Goal: Task Accomplishment & Management: Use online tool/utility

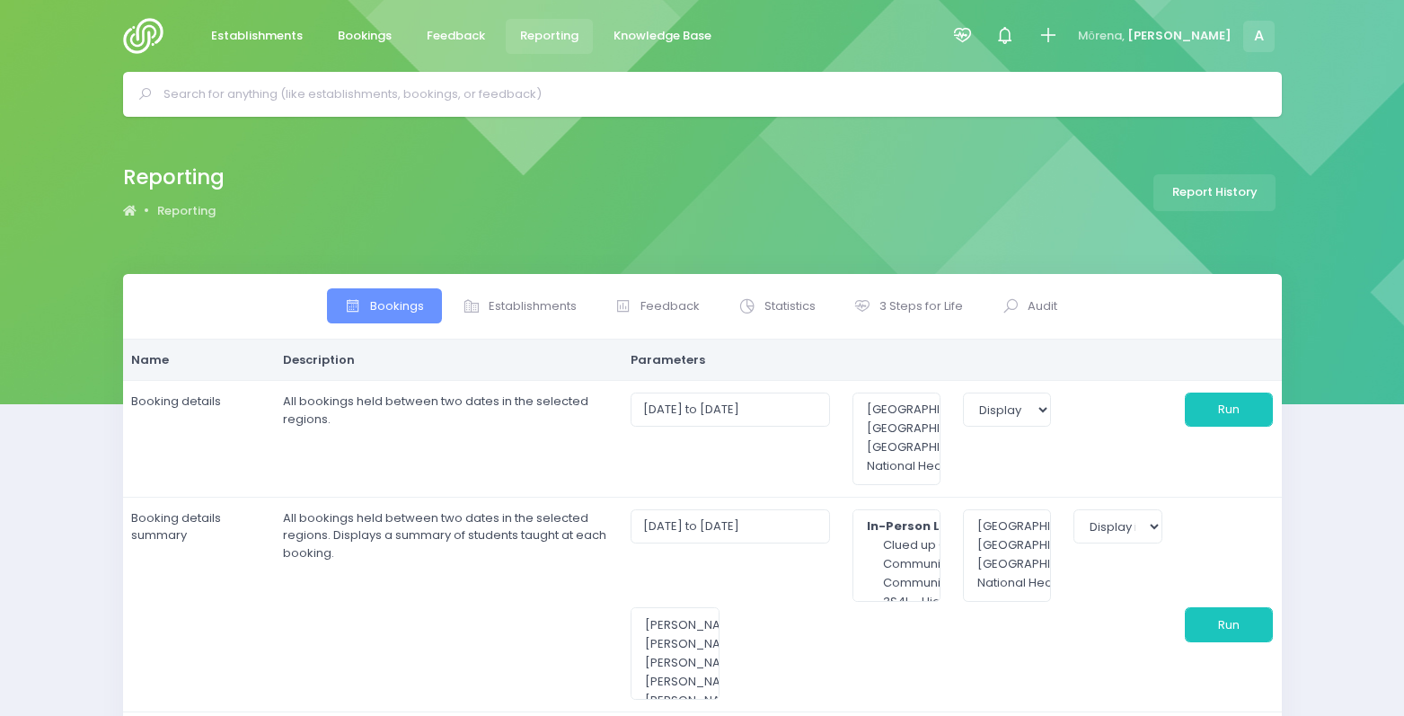
select select
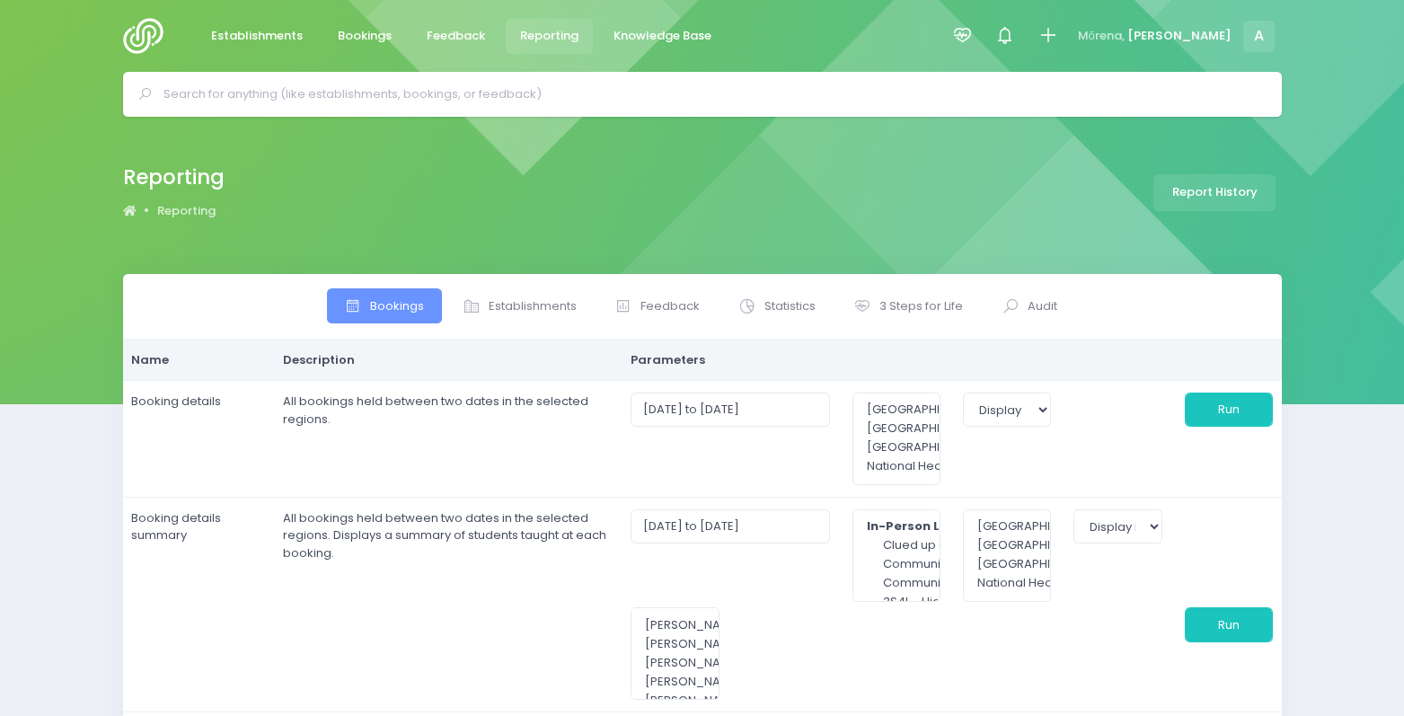
select select
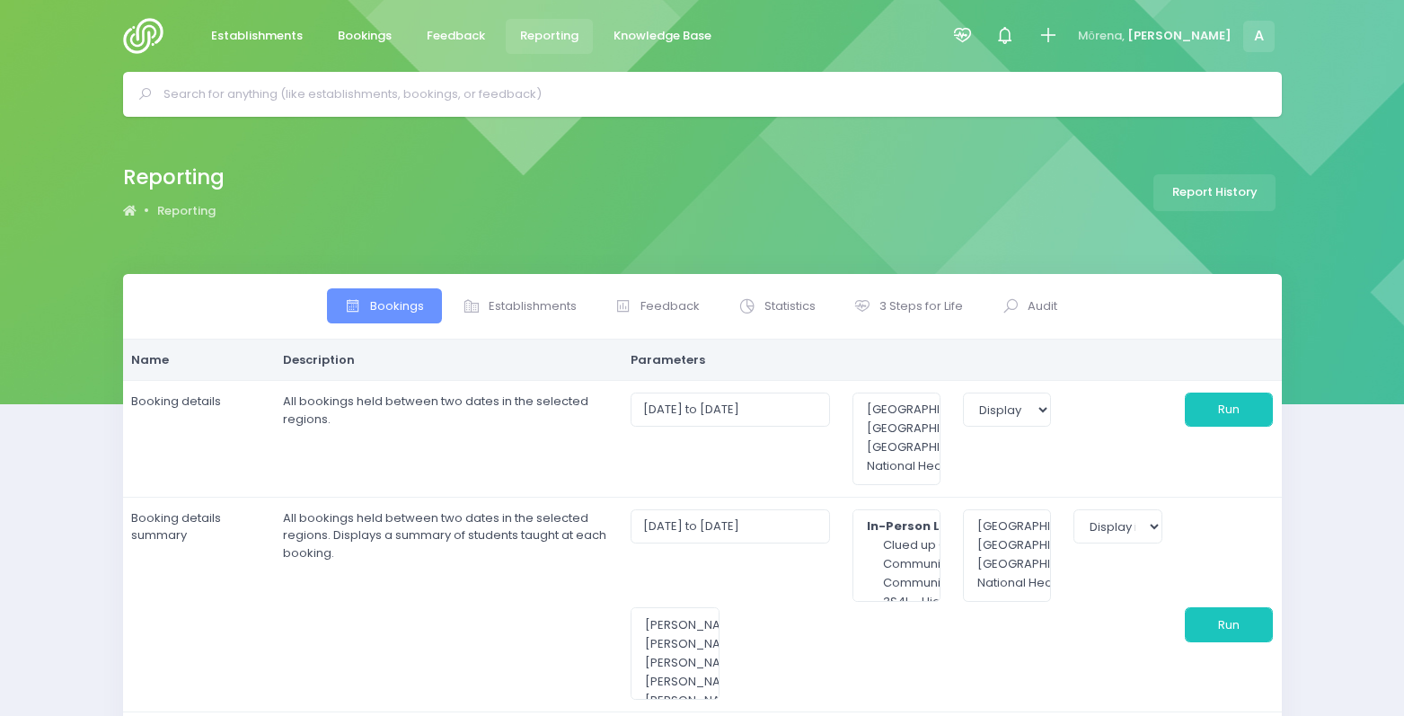
select select
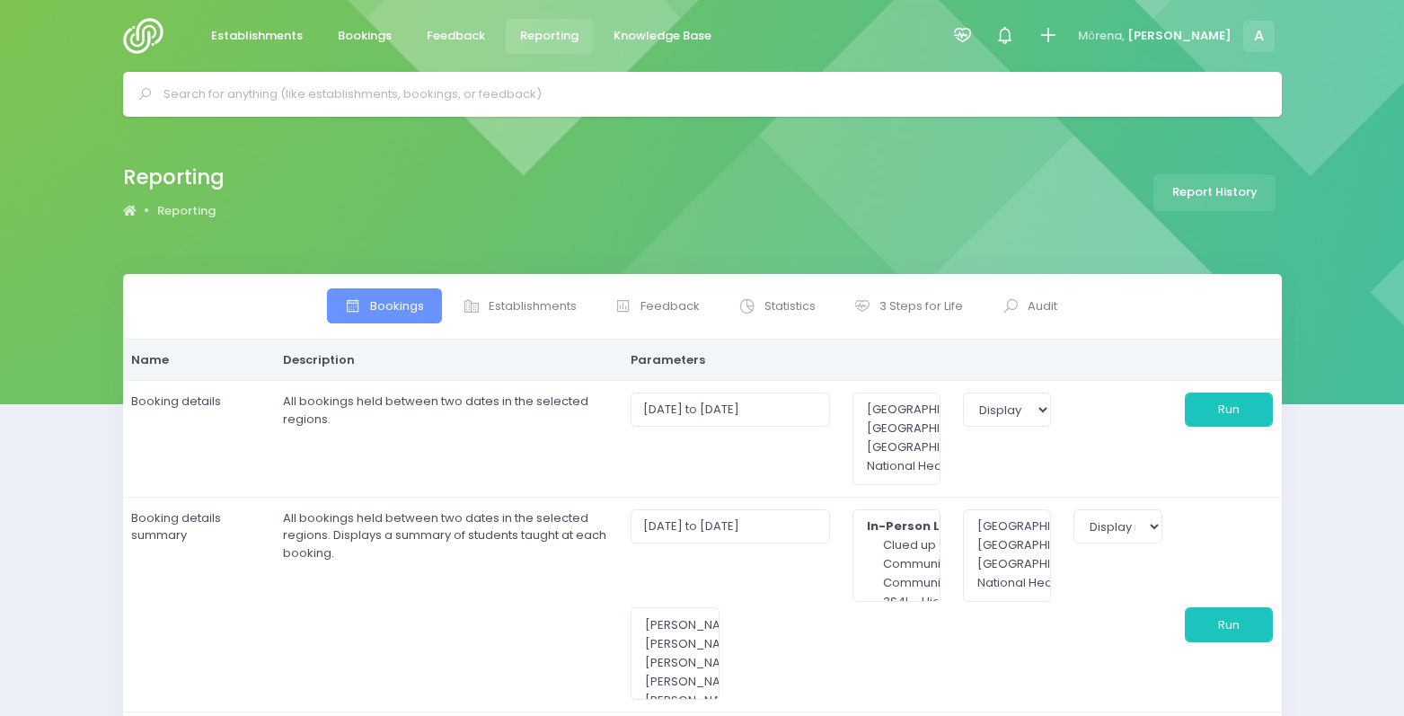
select select
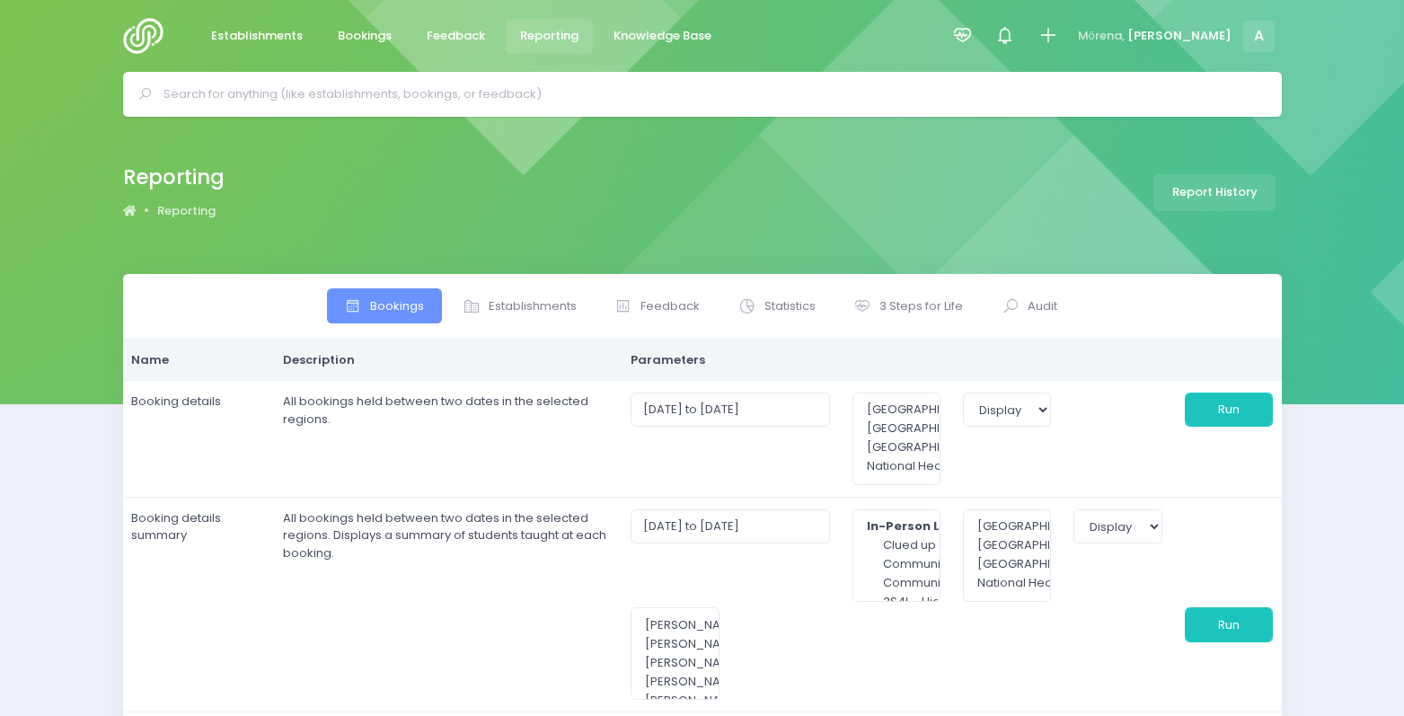
select select
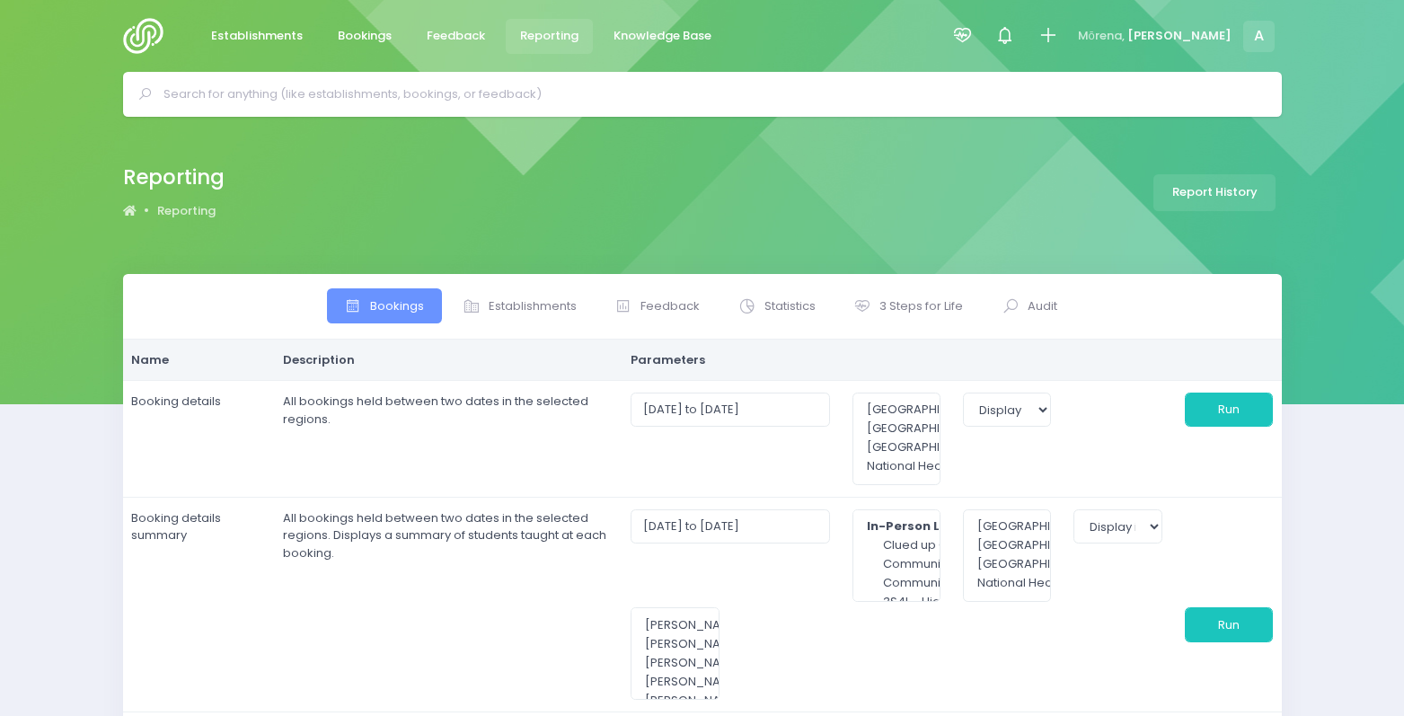
select select
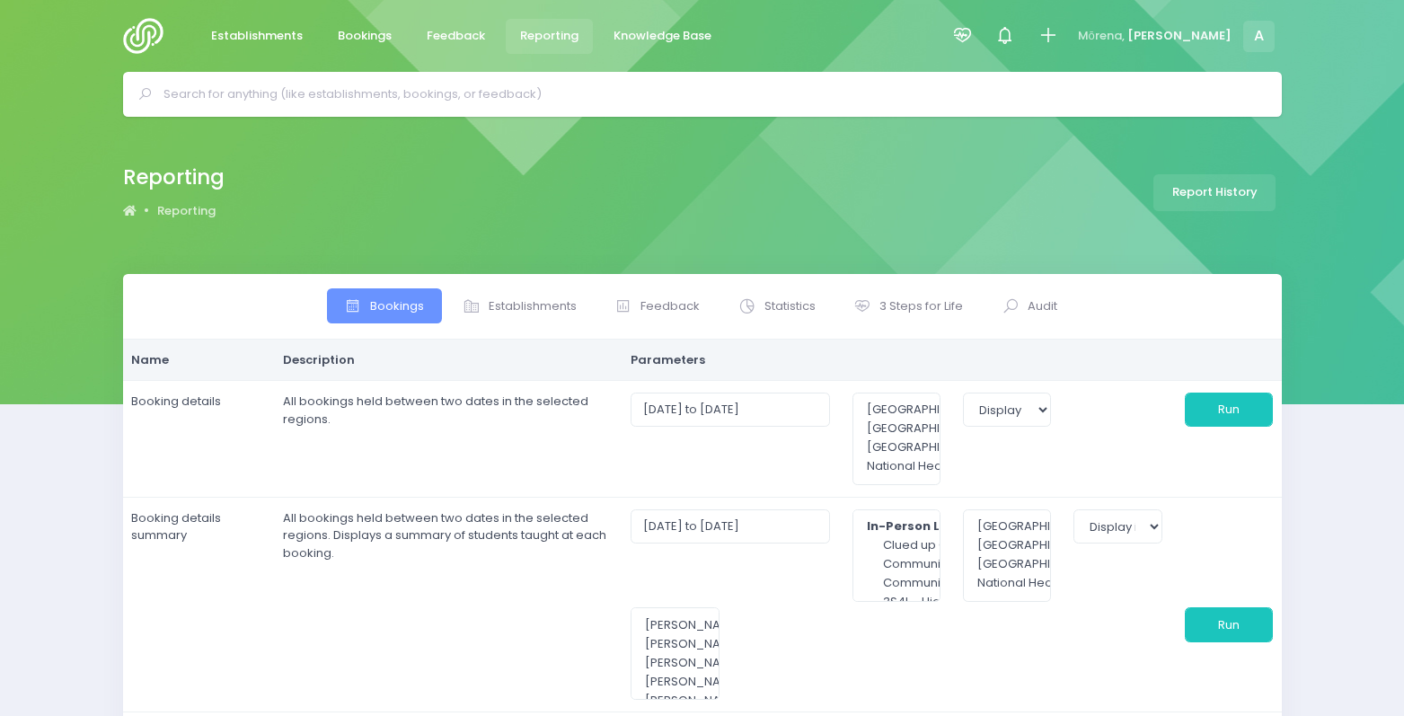
select select
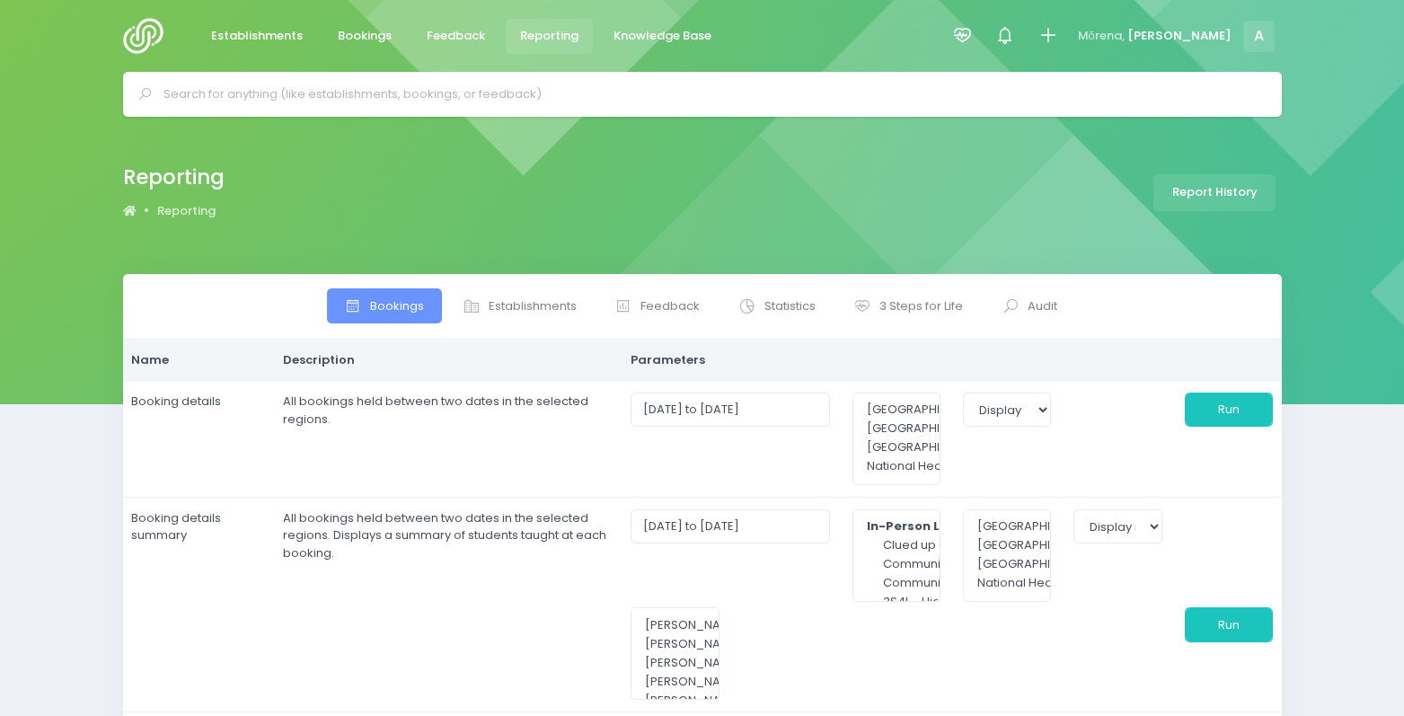
select select
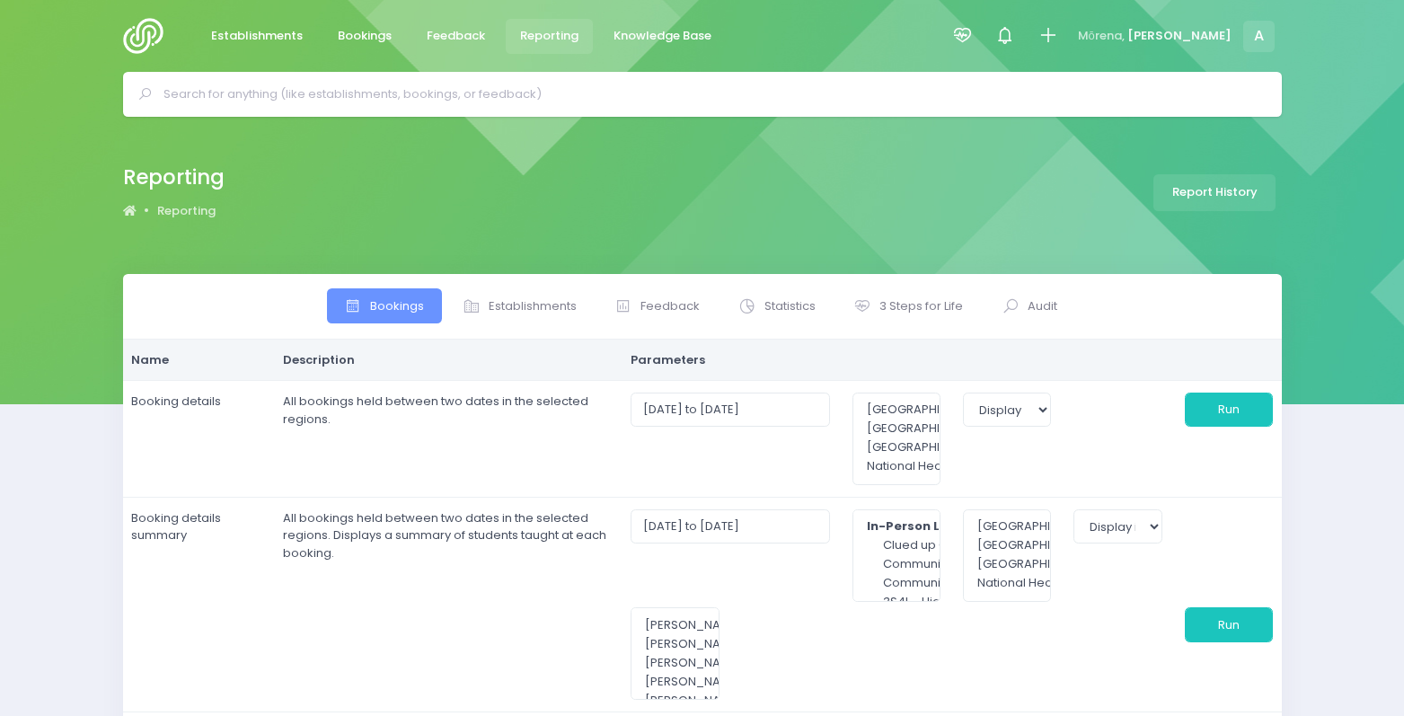
select select
